Goal: Transaction & Acquisition: Purchase product/service

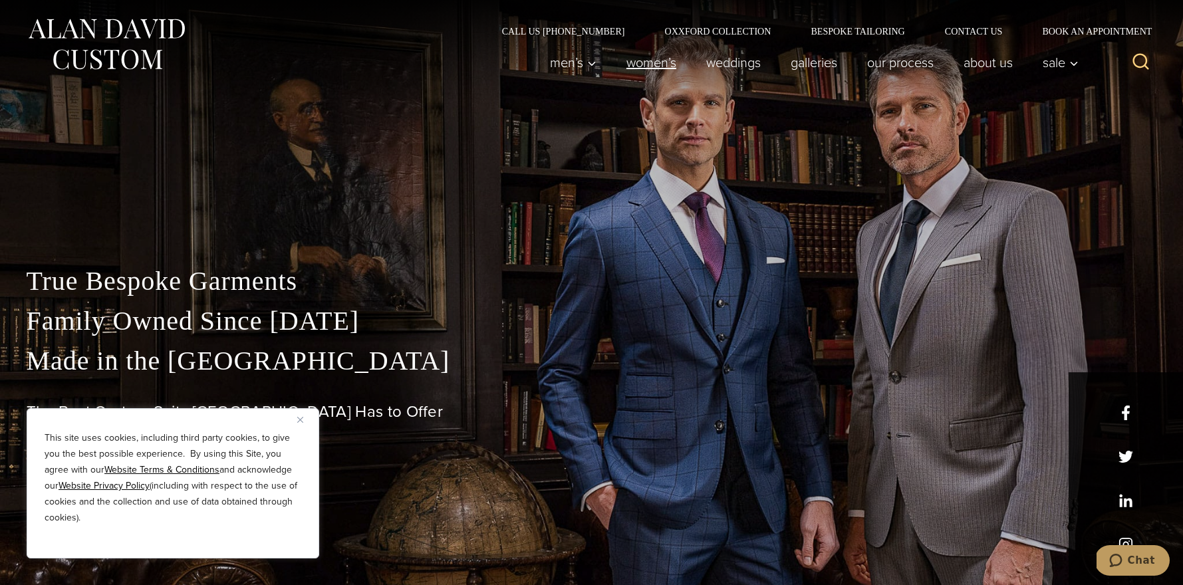
click at [642, 59] on link "Women’s" at bounding box center [651, 62] width 80 height 27
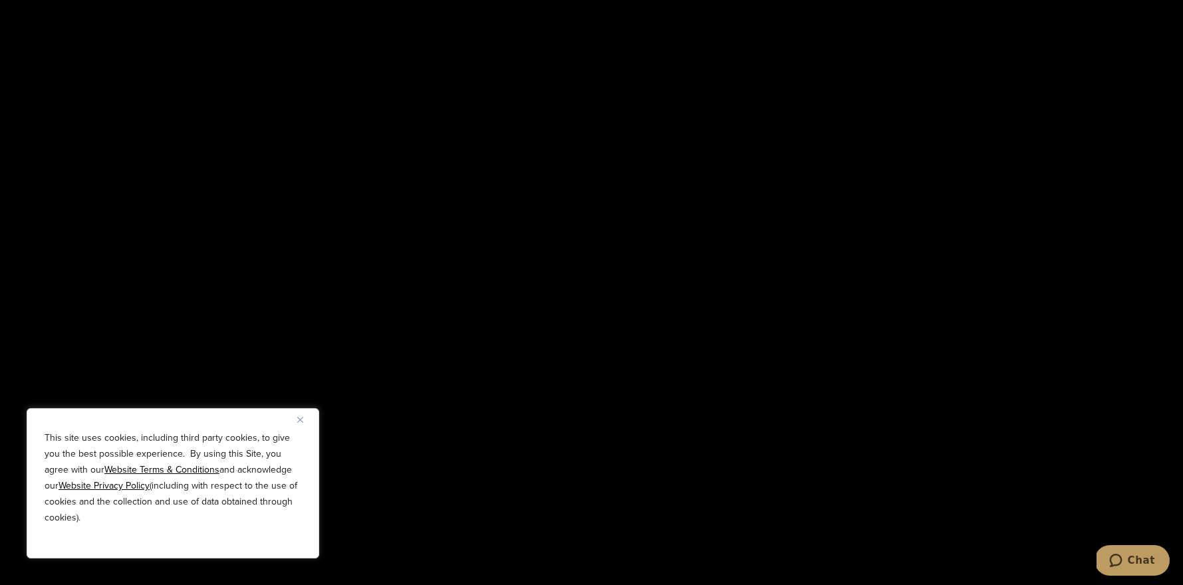
scroll to position [2863, 0]
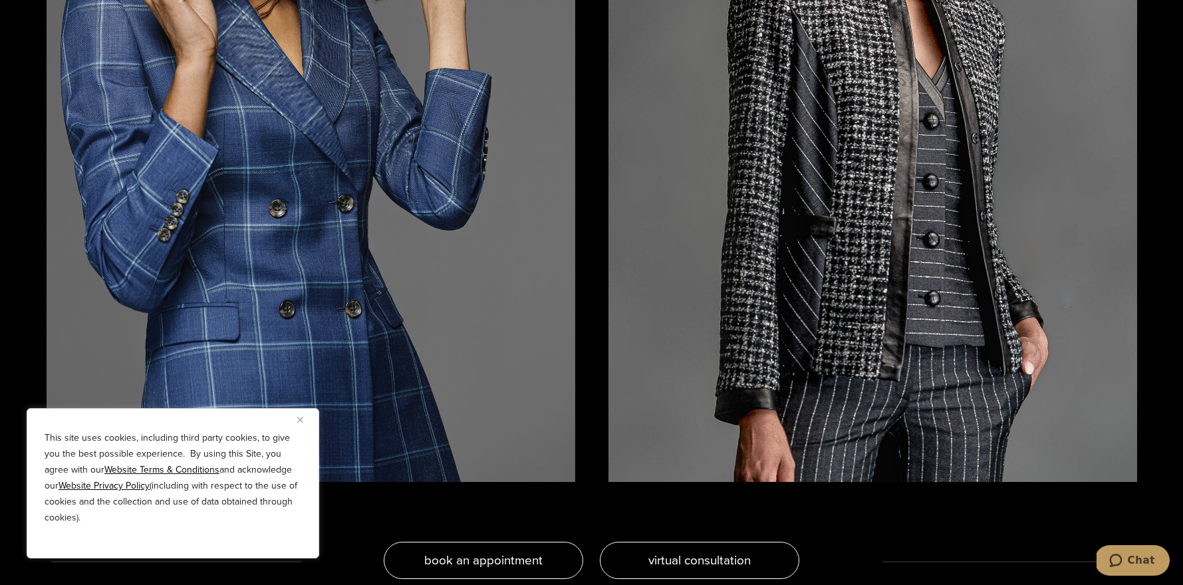
click at [302, 419] on img "Close" at bounding box center [300, 420] width 6 height 6
click at [302, 419] on img at bounding box center [311, 129] width 529 height 705
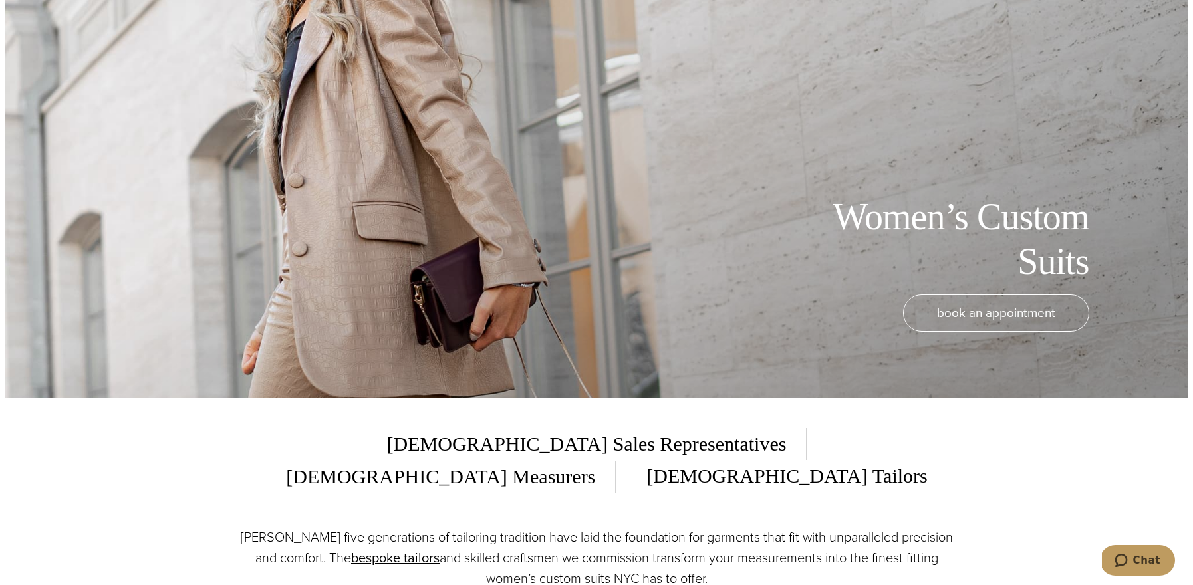
scroll to position [0, 0]
